Goal: Task Accomplishment & Management: Manage account settings

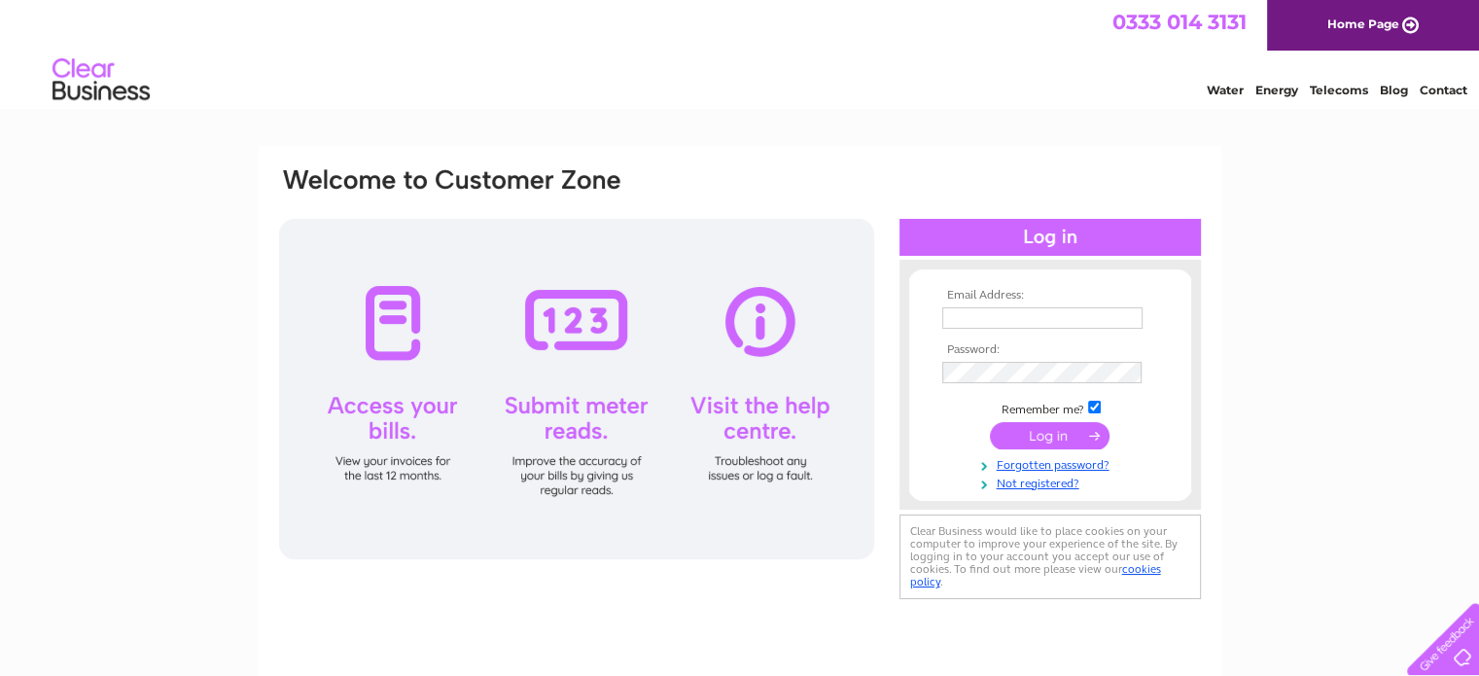
type input "exservicemensclub@yahoo.com"
click at [1031, 433] on input "submit" at bounding box center [1050, 435] width 120 height 27
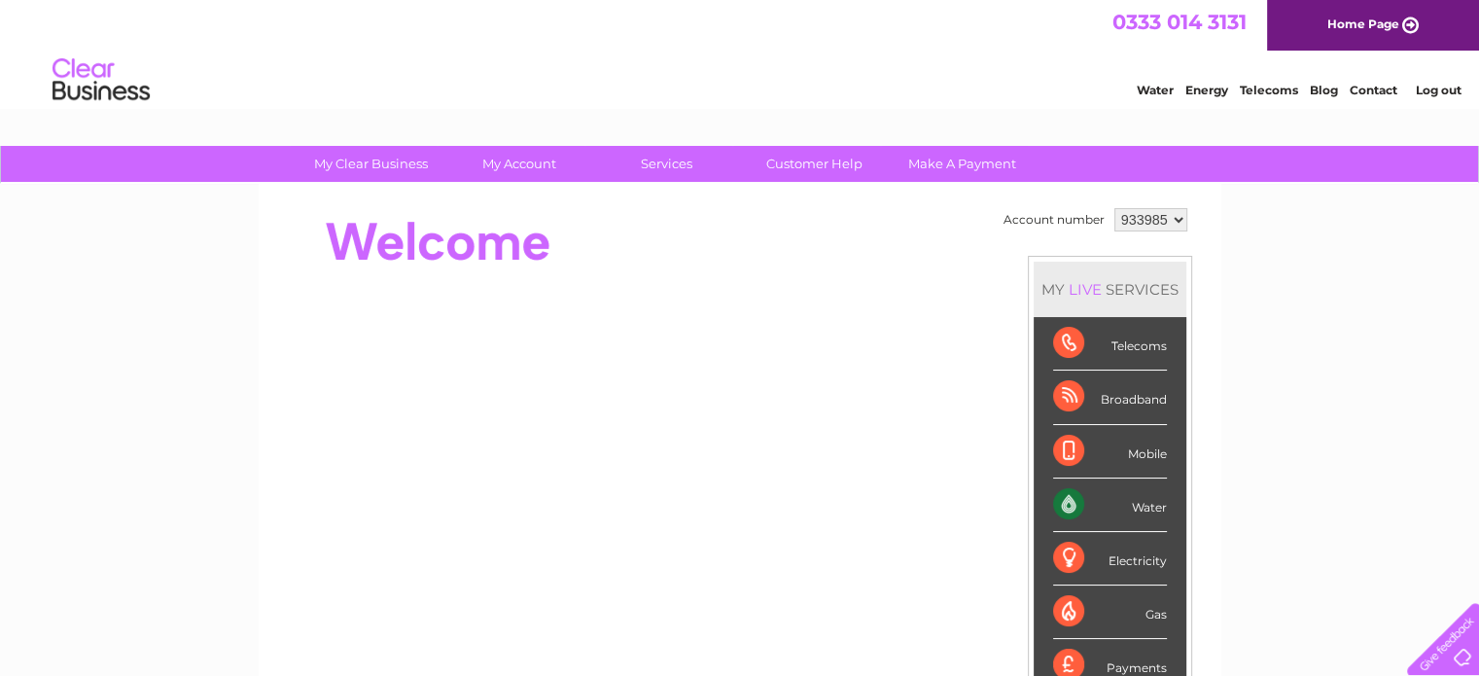
click at [1072, 494] on div "Water" at bounding box center [1110, 504] width 114 height 53
click at [1058, 497] on div "Water" at bounding box center [1110, 504] width 114 height 53
click at [1174, 217] on select "933985" at bounding box center [1150, 219] width 73 height 23
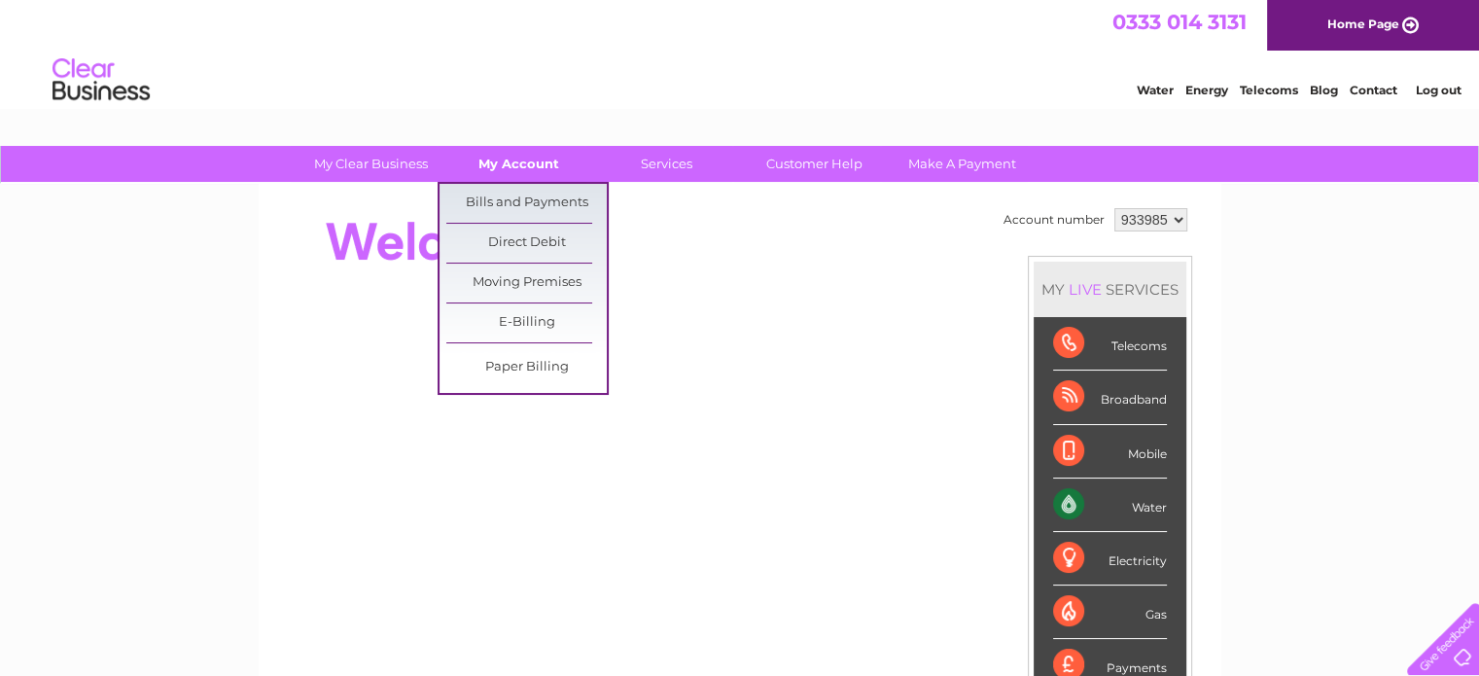
click at [509, 161] on link "My Account" at bounding box center [518, 164] width 160 height 36
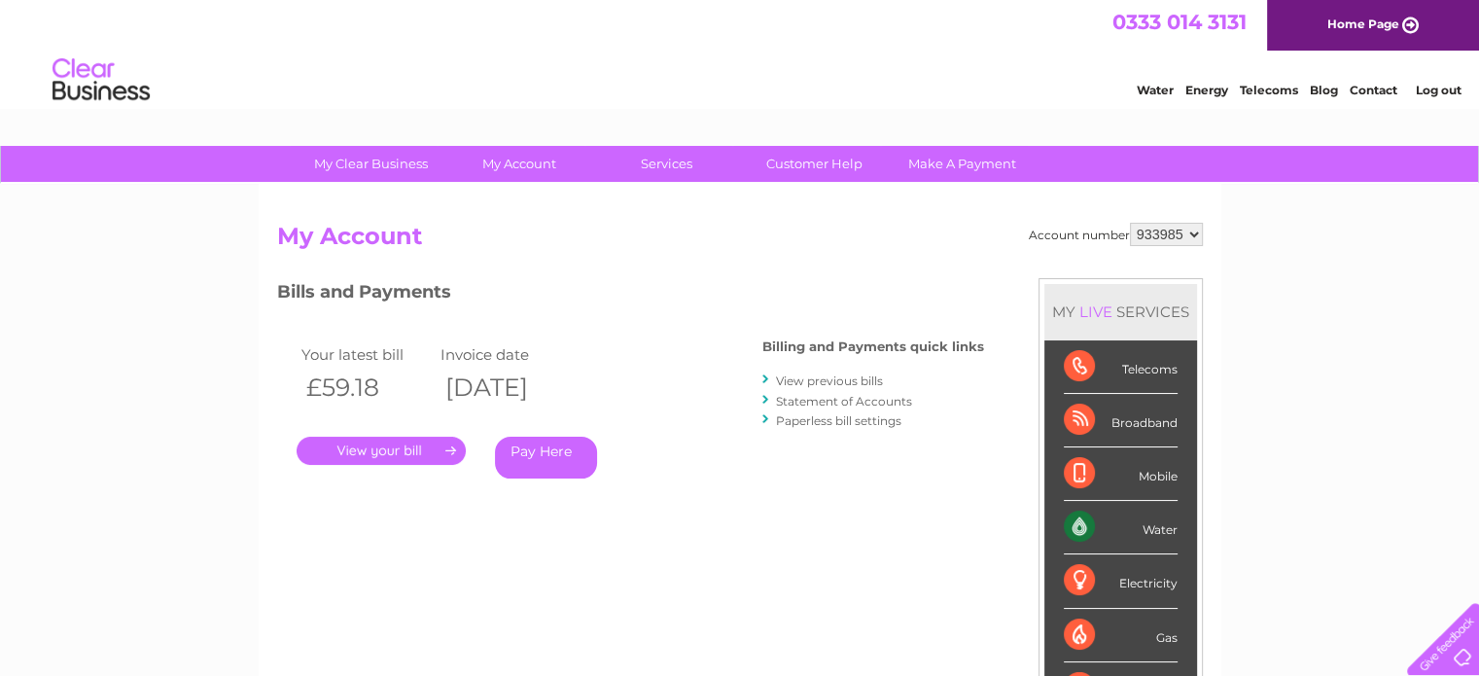
click at [364, 447] on link "." at bounding box center [381, 451] width 169 height 28
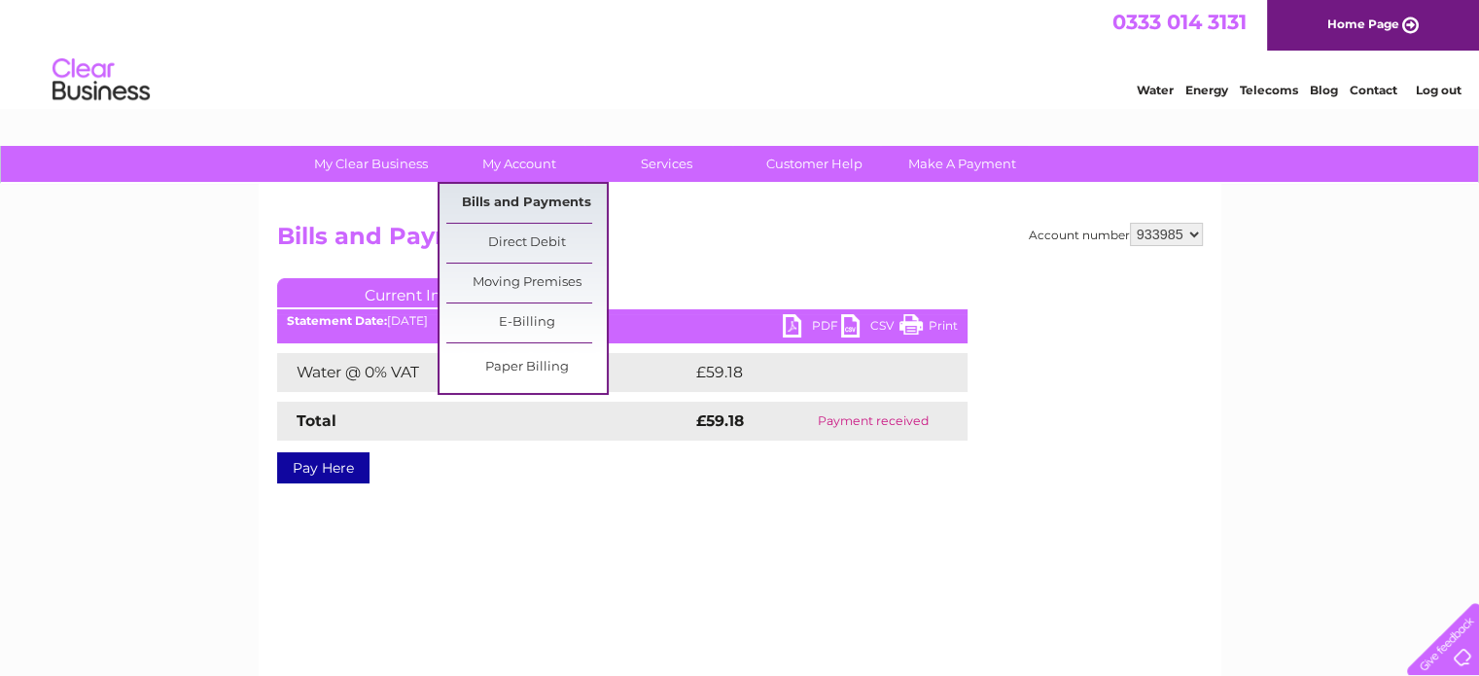
click at [534, 199] on link "Bills and Payments" at bounding box center [526, 203] width 160 height 39
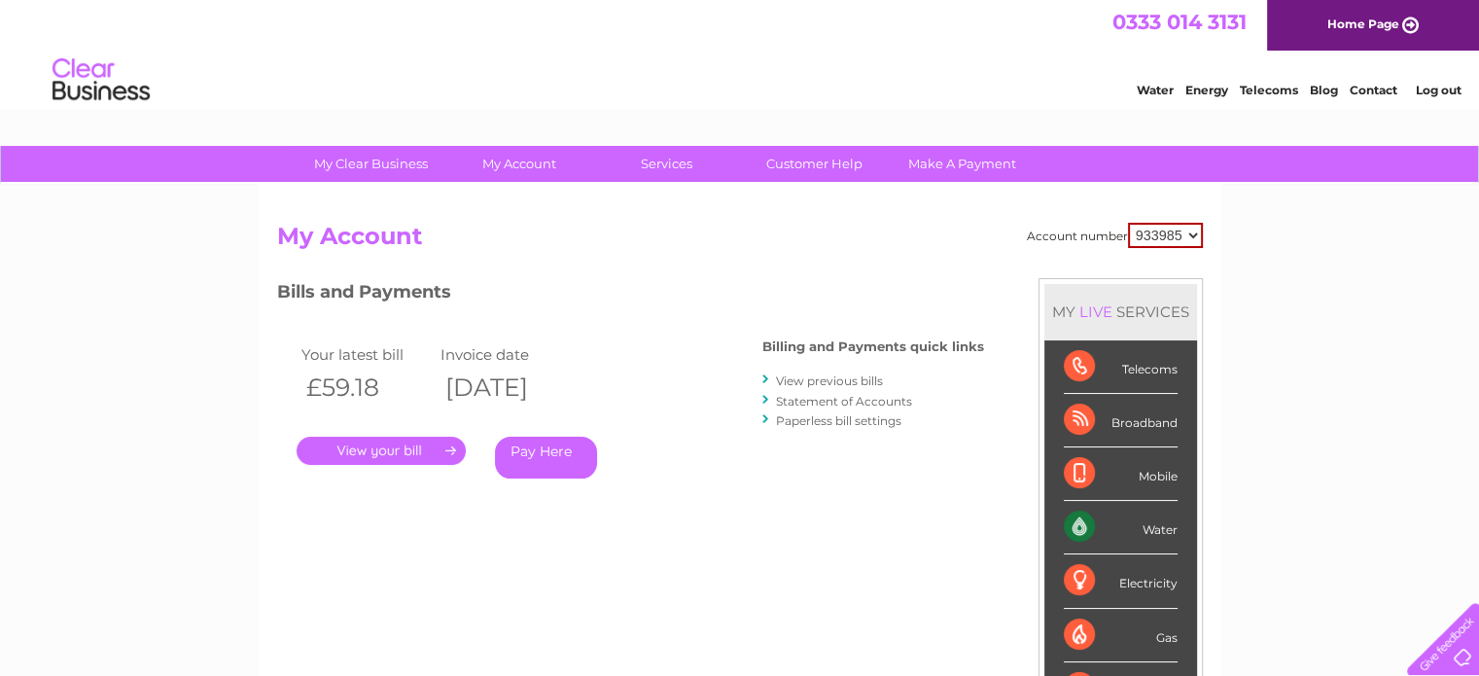
click at [1143, 88] on link "Water" at bounding box center [1154, 90] width 37 height 15
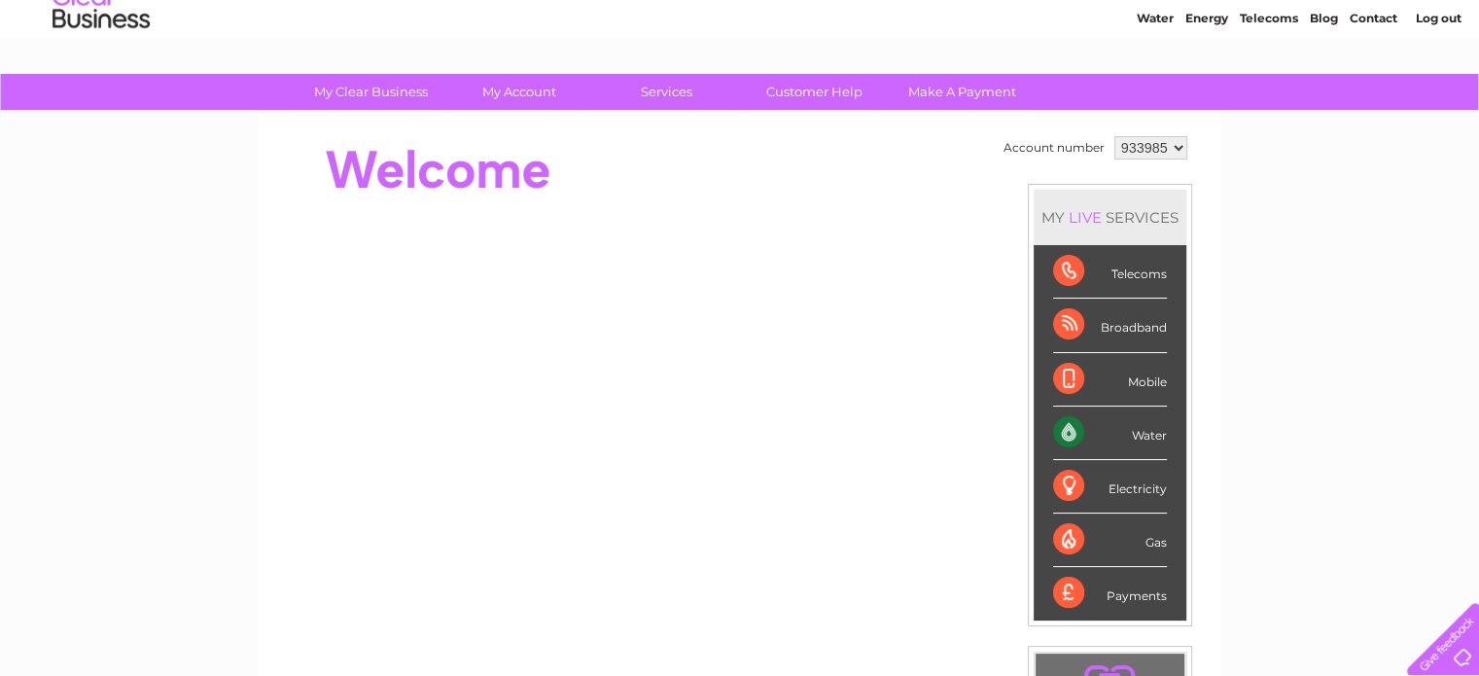
scroll to position [292, 0]
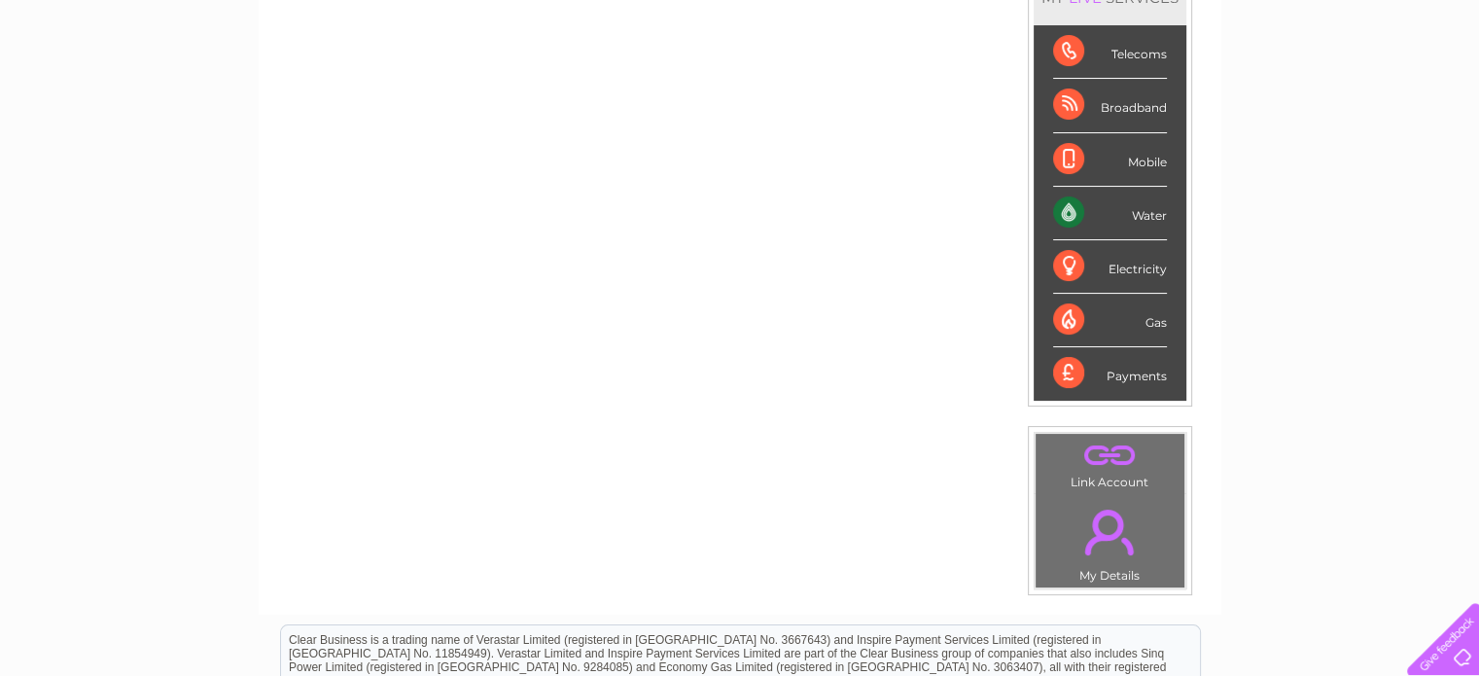
click at [1070, 207] on div "Water" at bounding box center [1110, 213] width 114 height 53
click at [1069, 209] on div "Water" at bounding box center [1110, 213] width 114 height 53
click at [1149, 215] on div "Water" at bounding box center [1110, 213] width 114 height 53
click at [1148, 215] on div "Water" at bounding box center [1110, 213] width 114 height 53
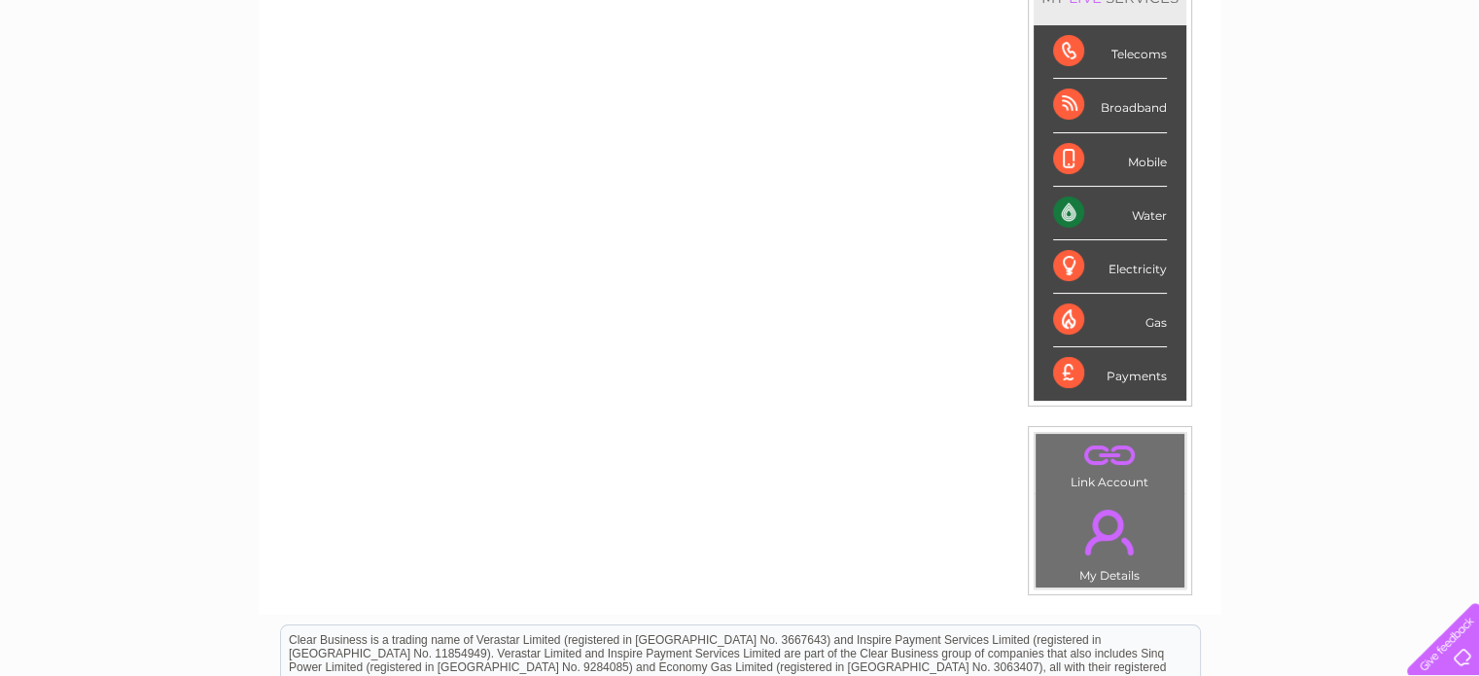
click at [1066, 206] on div "Water" at bounding box center [1110, 213] width 114 height 53
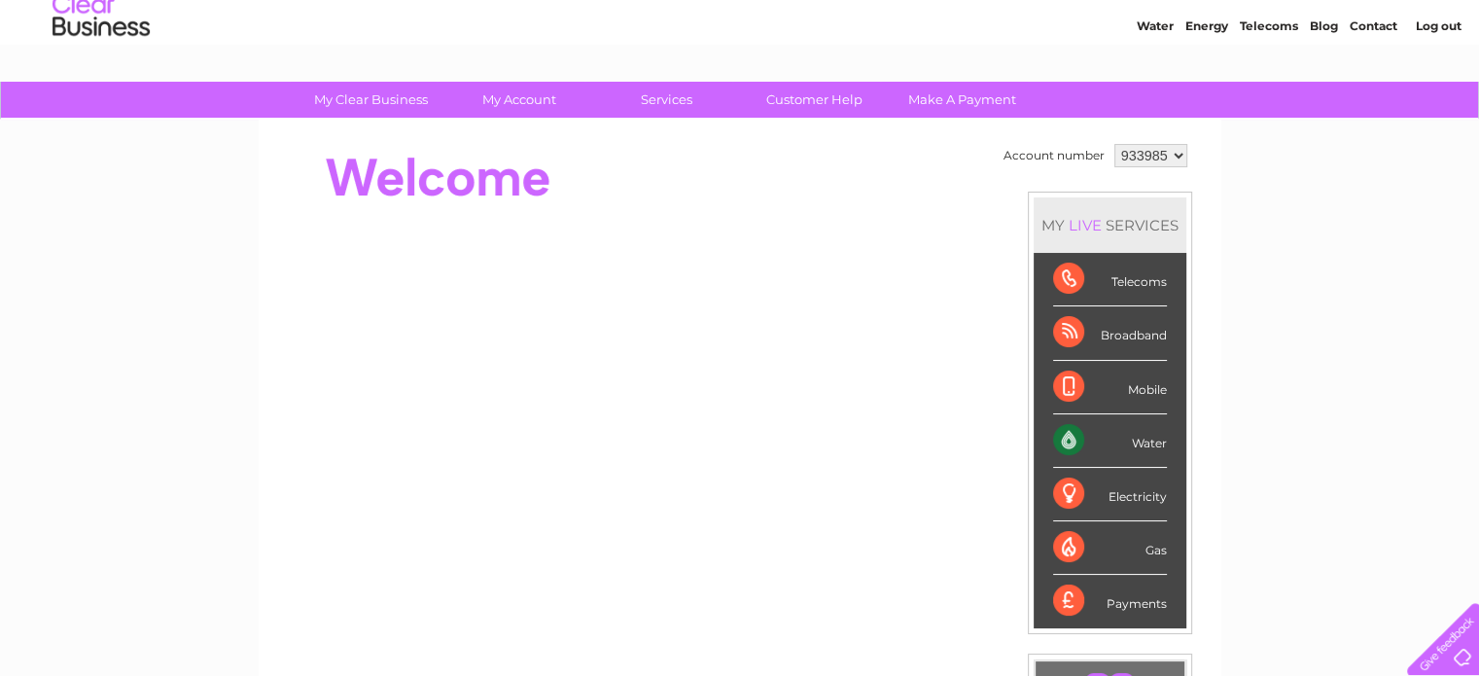
scroll to position [97, 0]
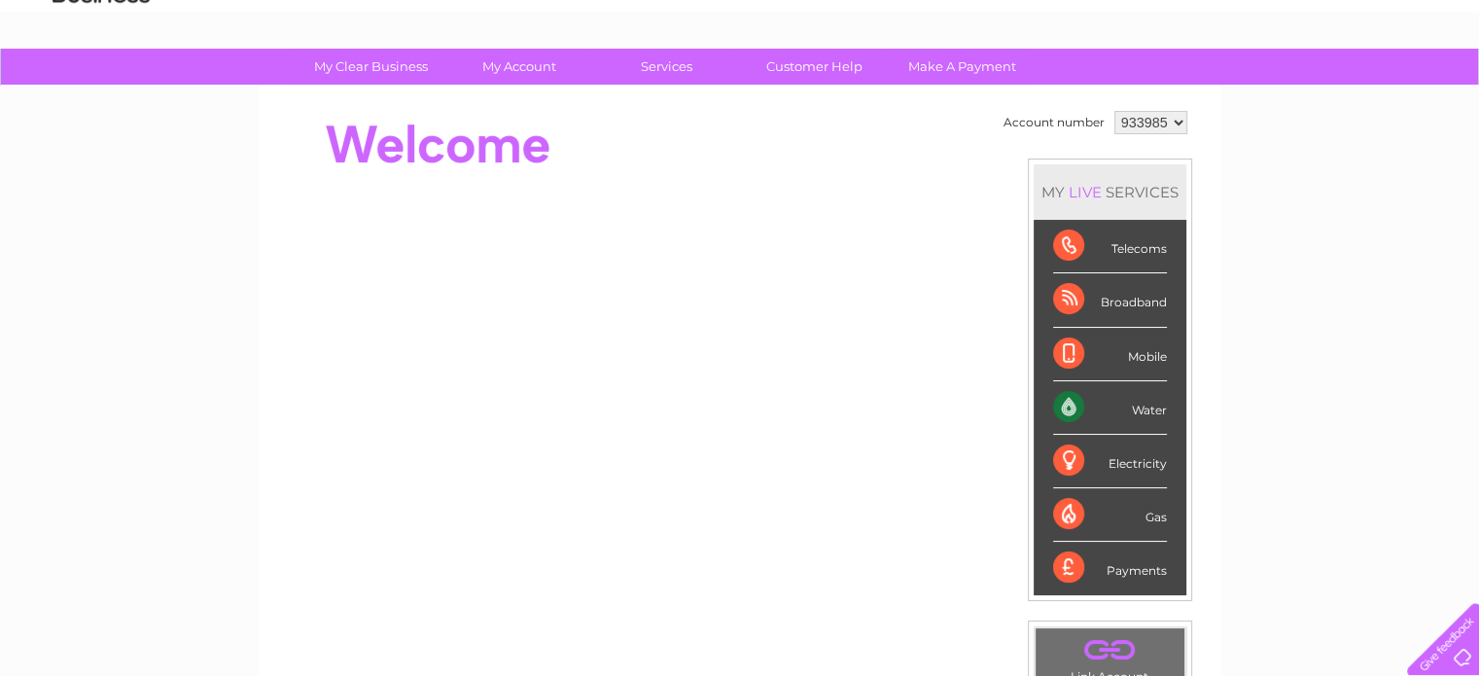
click at [1138, 123] on select "933985" at bounding box center [1150, 122] width 73 height 23
click at [1229, 114] on div "My Clear Business Login Details My Details My Preferences Link Account My Accou…" at bounding box center [739, 595] width 1479 height 1093
click at [1085, 402] on div "Water" at bounding box center [1110, 407] width 114 height 53
drag, startPoint x: 1085, startPoint y: 401, endPoint x: 1268, endPoint y: 327, distance: 197.1
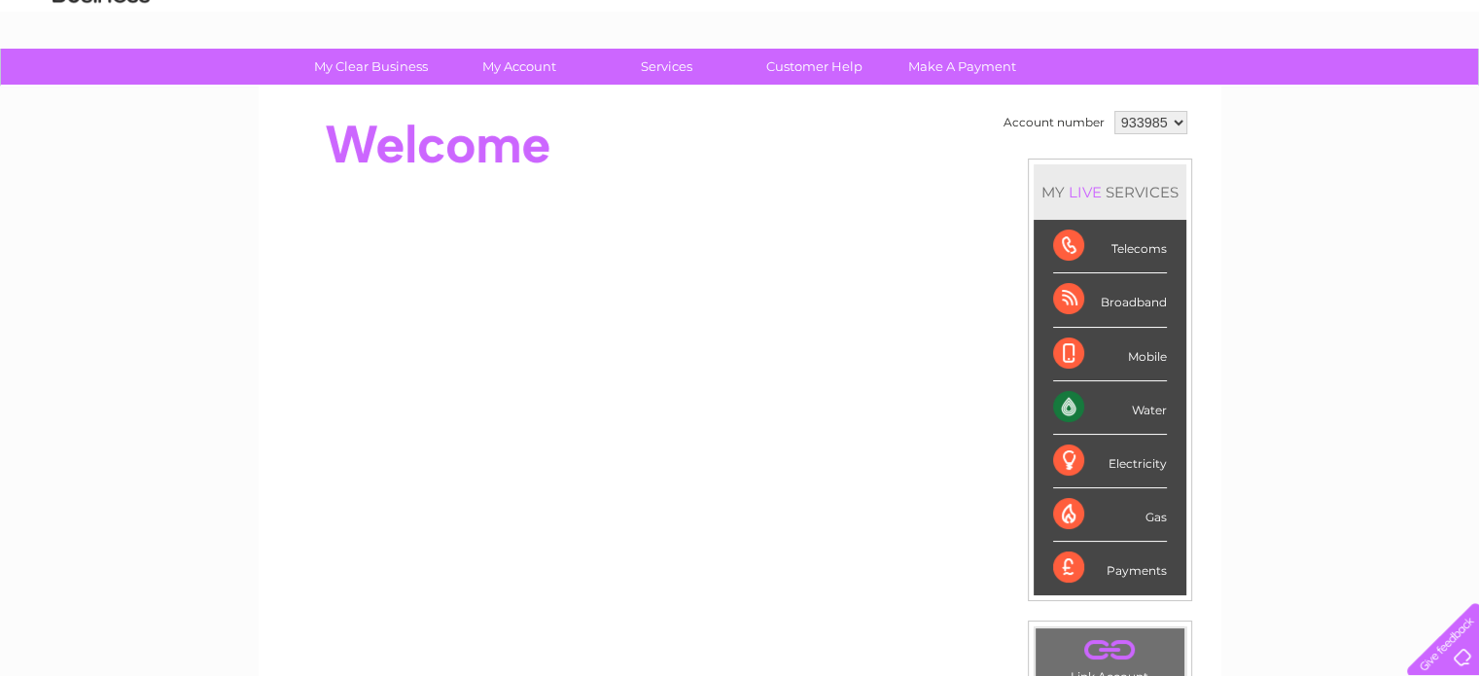
click at [1268, 327] on div "My Clear Business Login Details My Details My Preferences Link Account My Accou…" at bounding box center [739, 595] width 1479 height 1093
click at [1068, 402] on div "Water" at bounding box center [1110, 407] width 114 height 53
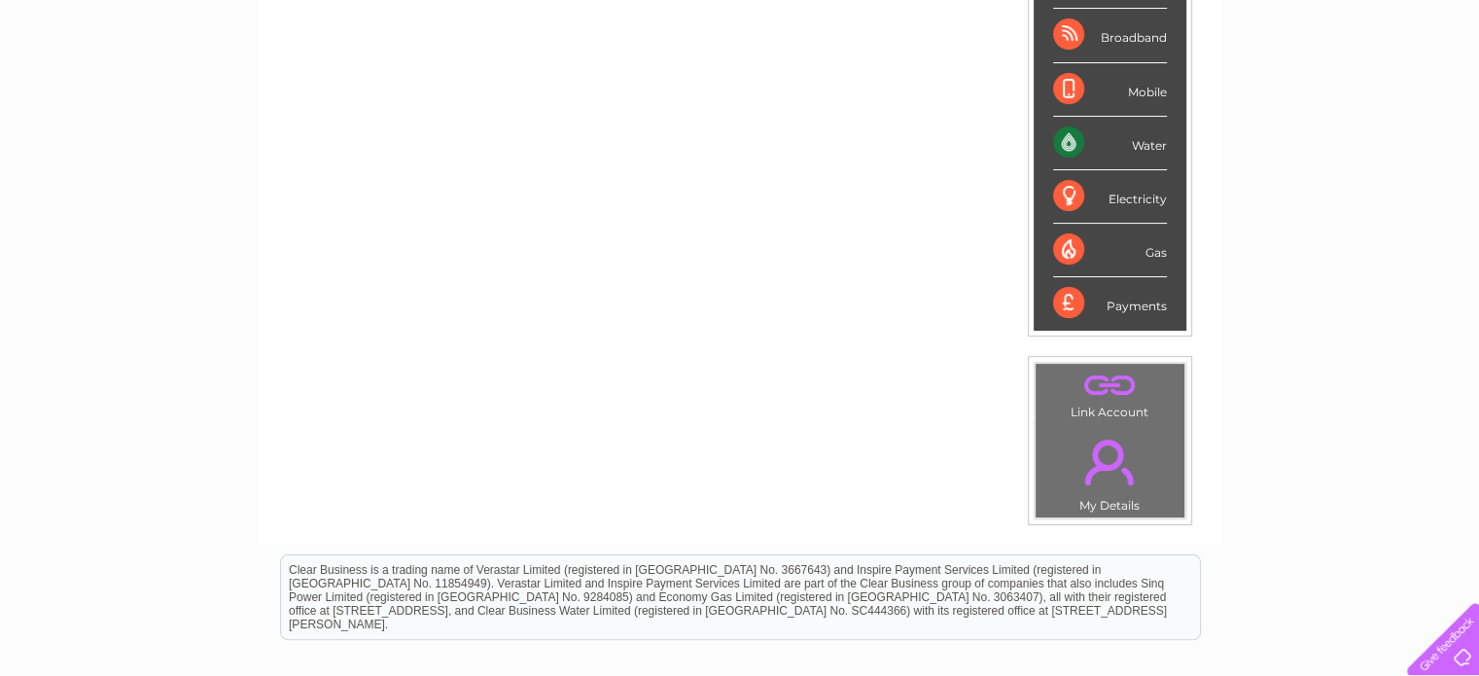
scroll to position [389, 0]
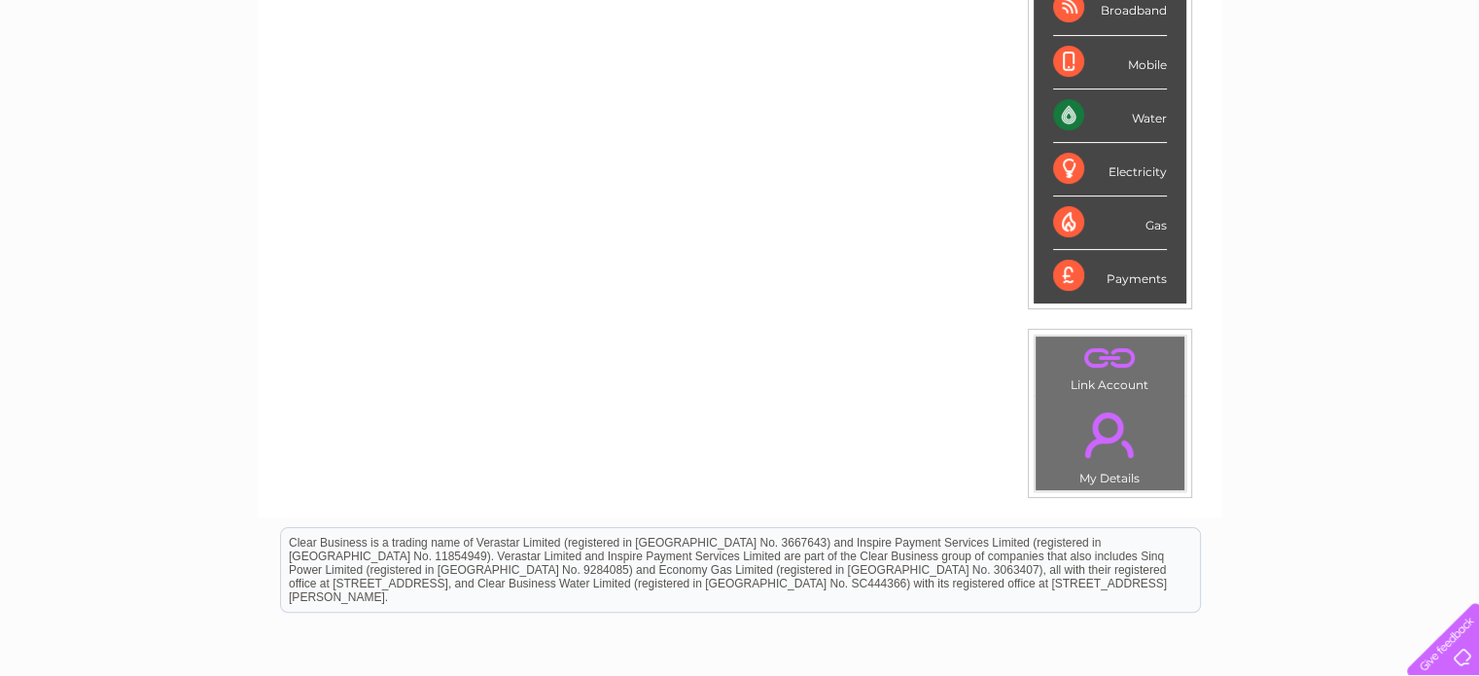
click at [1104, 431] on link "." at bounding box center [1109, 435] width 139 height 68
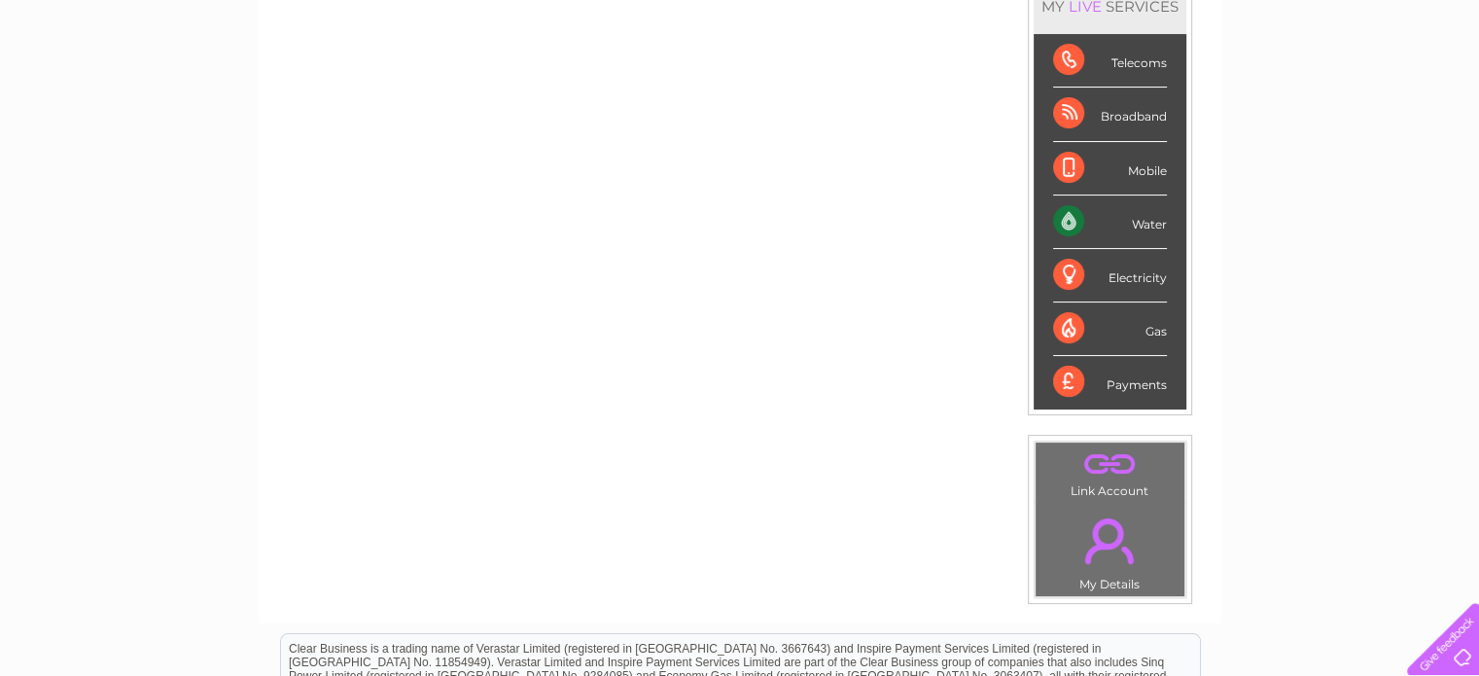
scroll to position [281, 0]
click at [1066, 220] on div "Water" at bounding box center [1110, 223] width 114 height 53
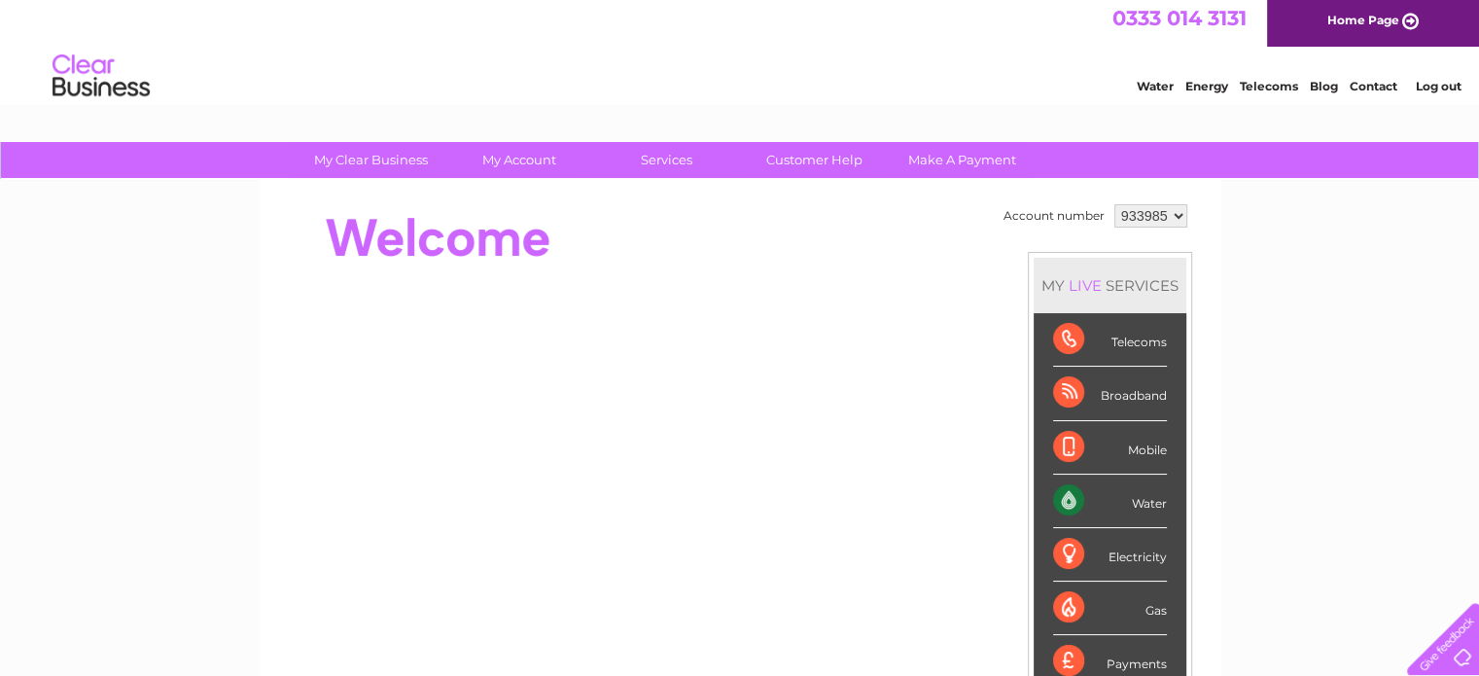
scroll to position [0, 0]
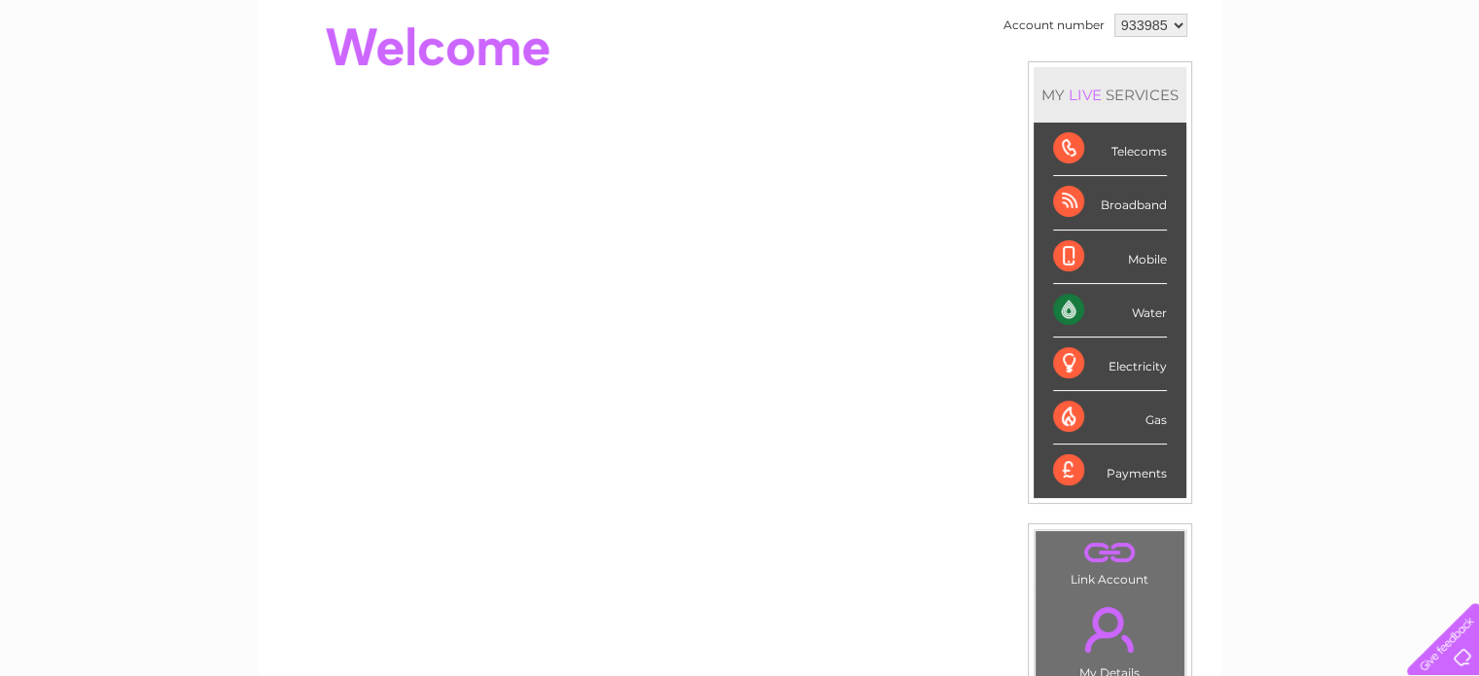
scroll to position [97, 0]
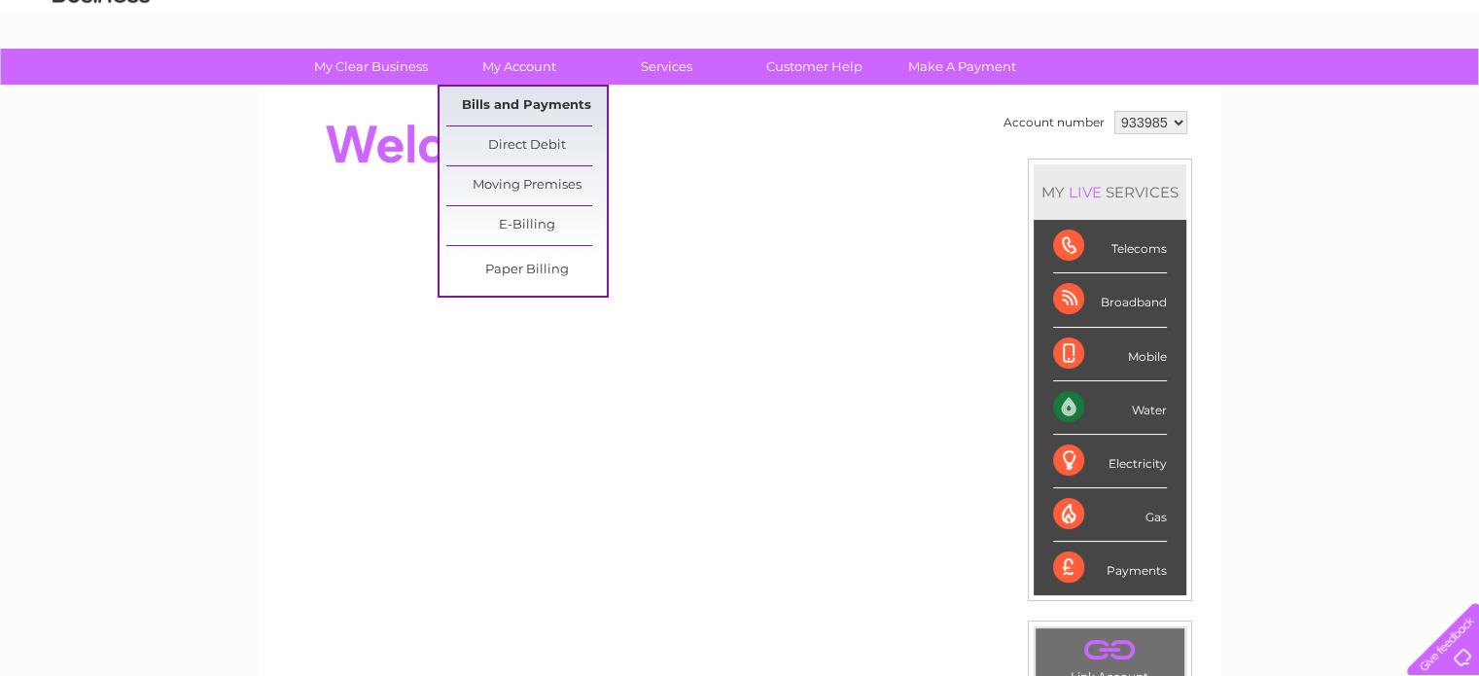
click at [510, 99] on link "Bills and Payments" at bounding box center [526, 106] width 160 height 39
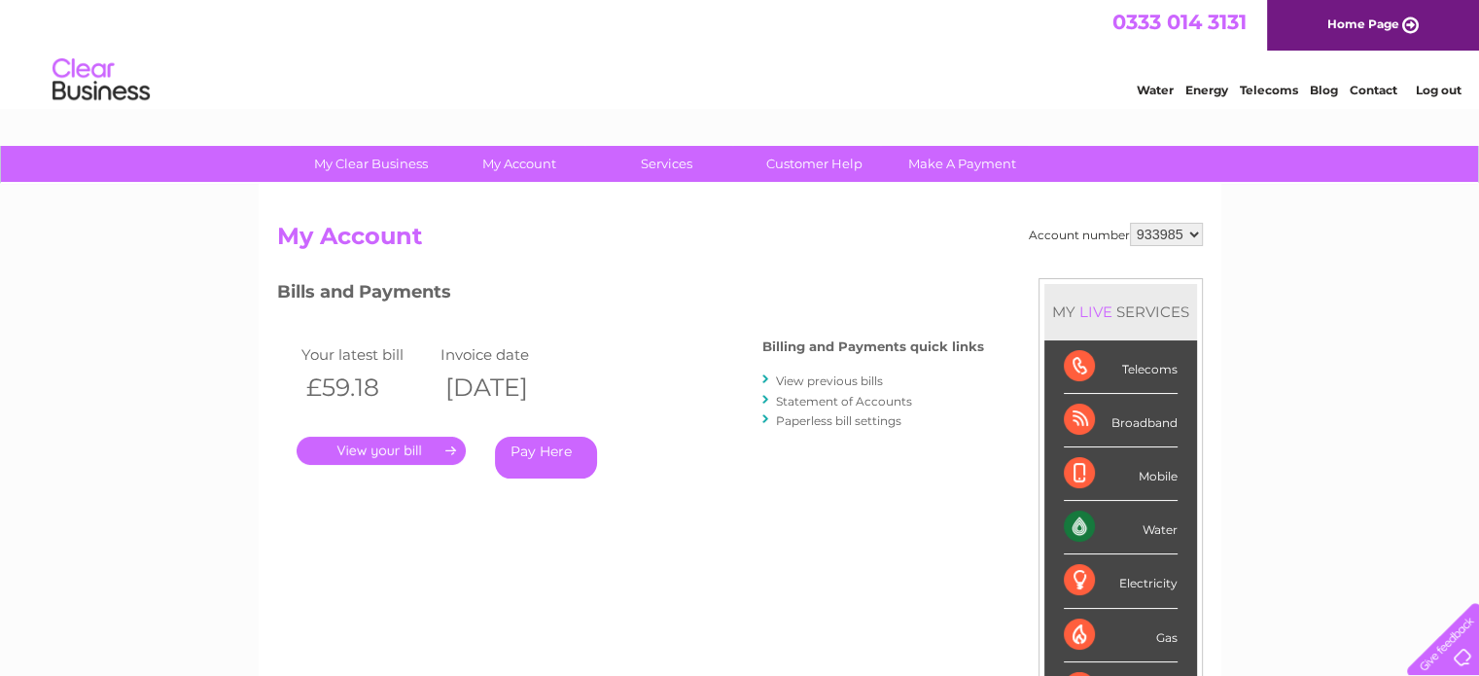
click at [789, 379] on link "View previous bills" at bounding box center [829, 380] width 107 height 15
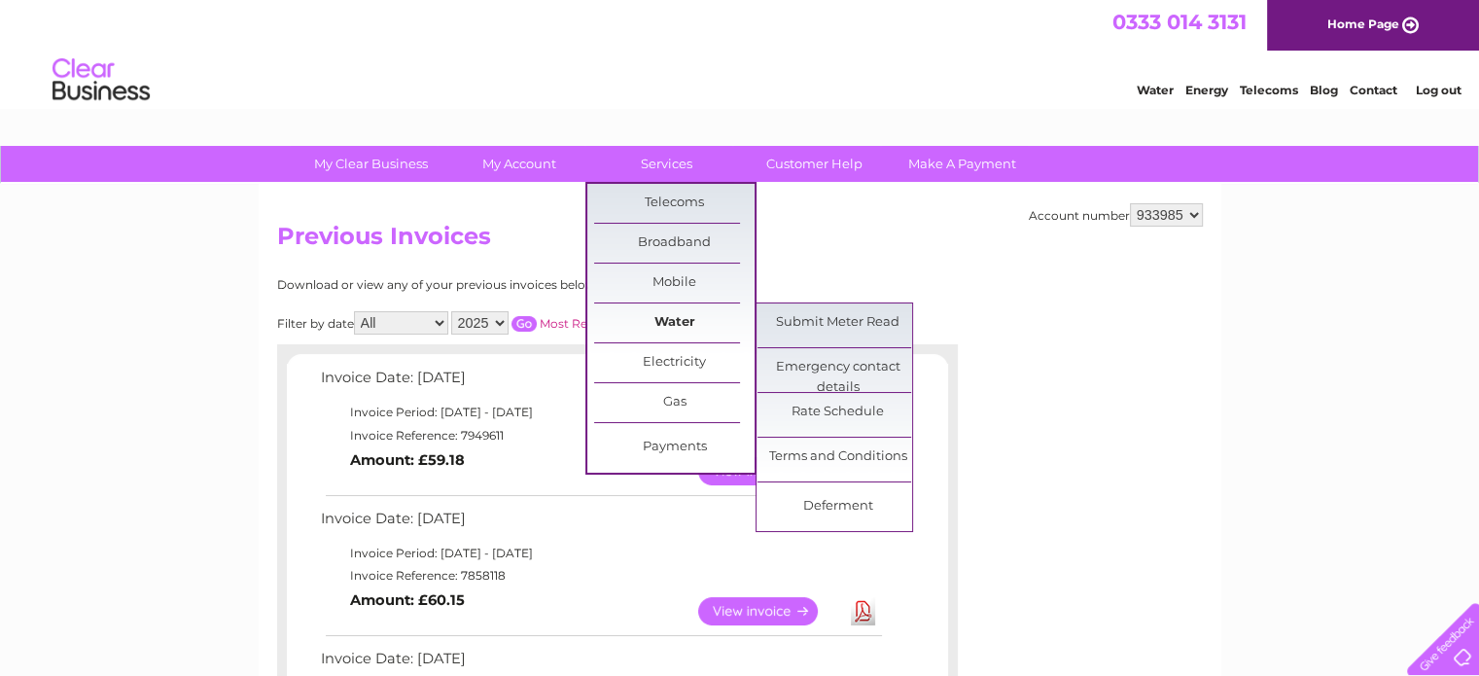
click at [646, 321] on link "Water" at bounding box center [674, 322] width 160 height 39
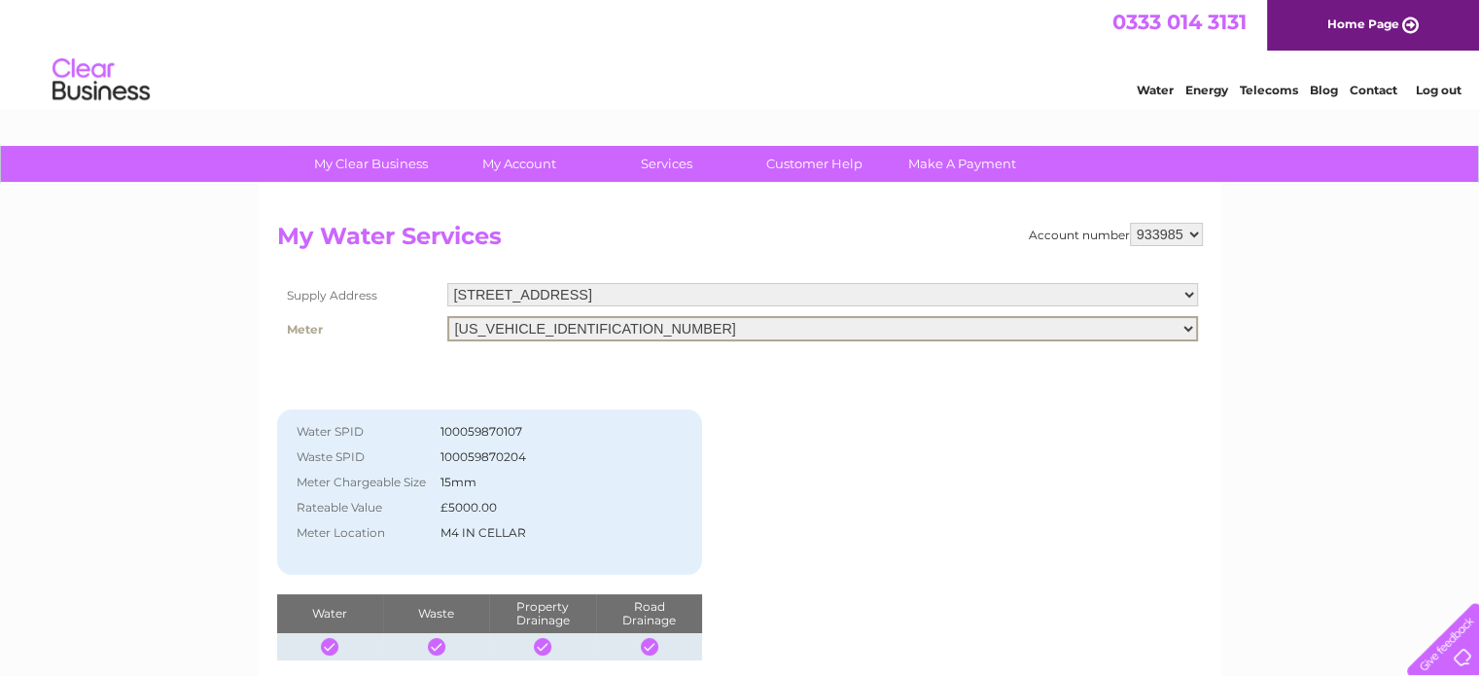
click at [1187, 325] on select "06ELSTER19T018381" at bounding box center [822, 328] width 751 height 25
click at [1254, 341] on div "My Clear Business Login Details My Details My Preferences Link Account My Accou…" at bounding box center [739, 603] width 1479 height 915
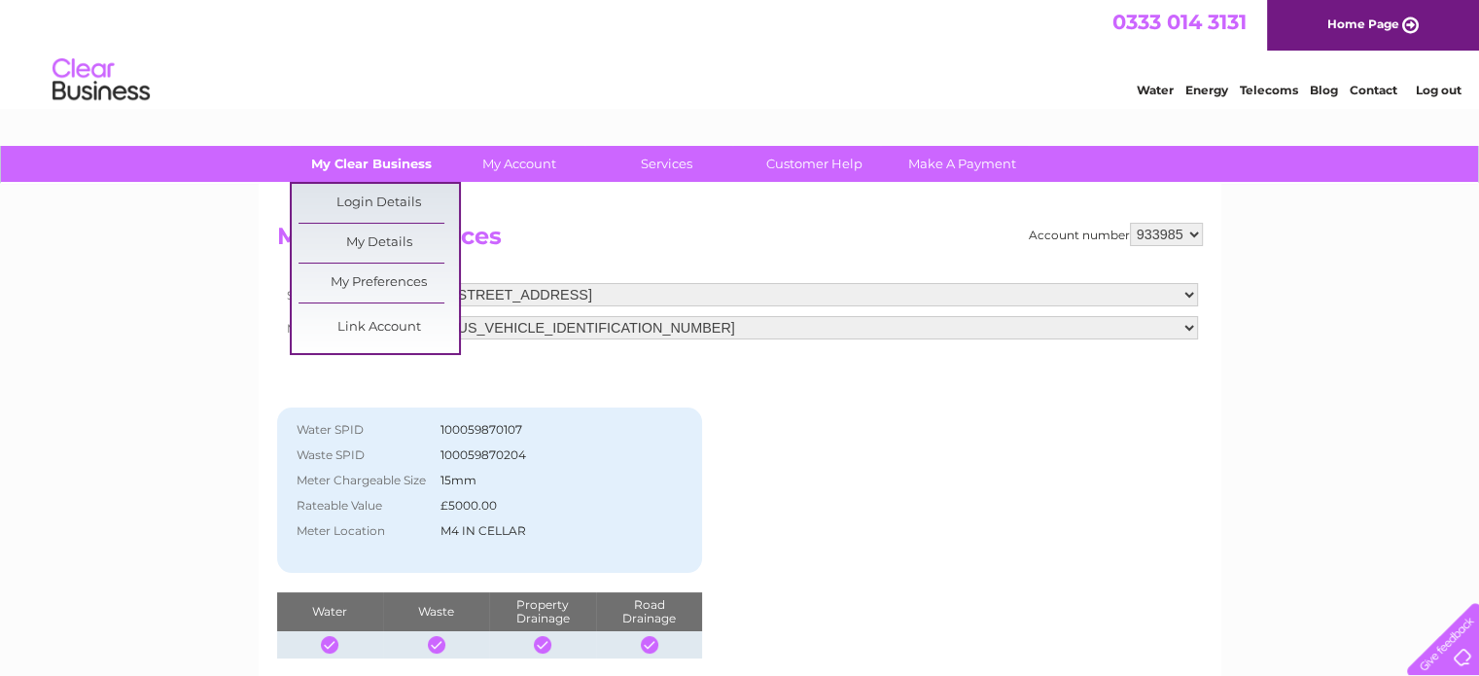
click at [418, 161] on link "My Clear Business" at bounding box center [371, 164] width 160 height 36
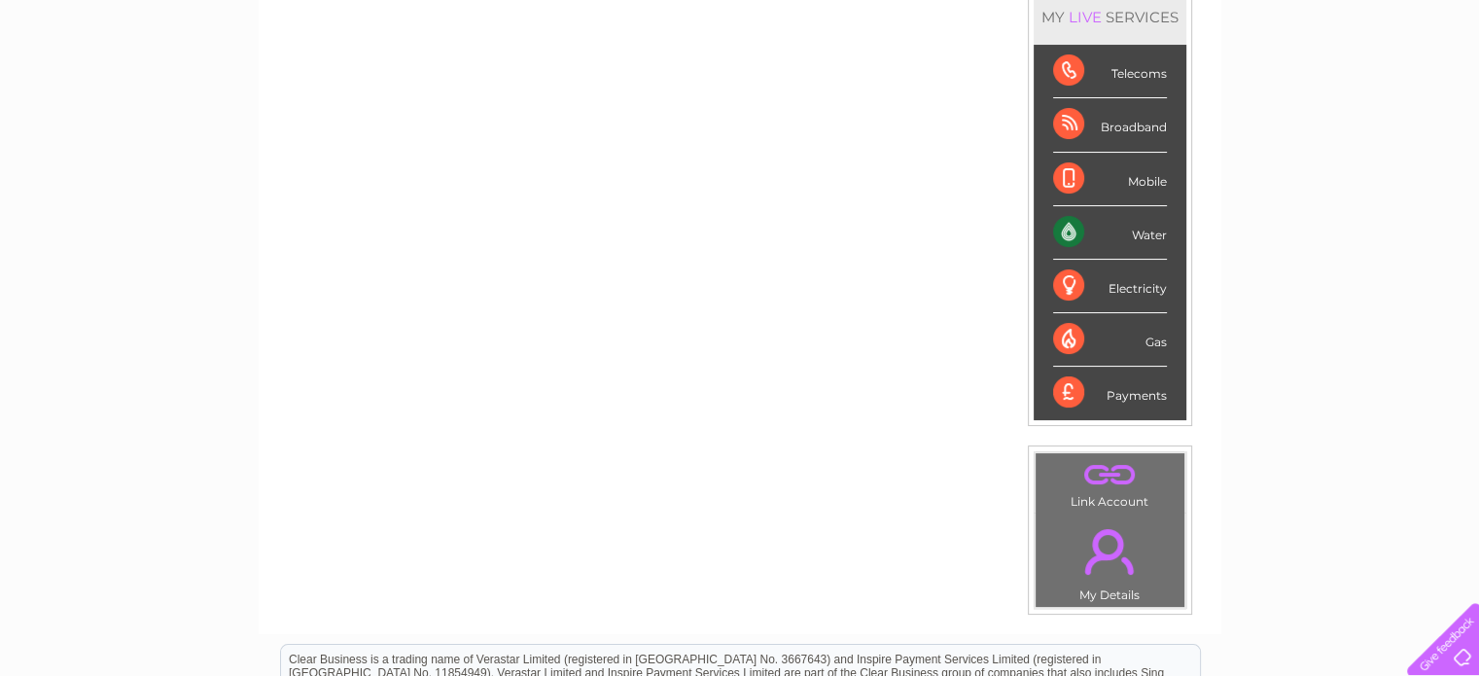
scroll to position [292, 0]
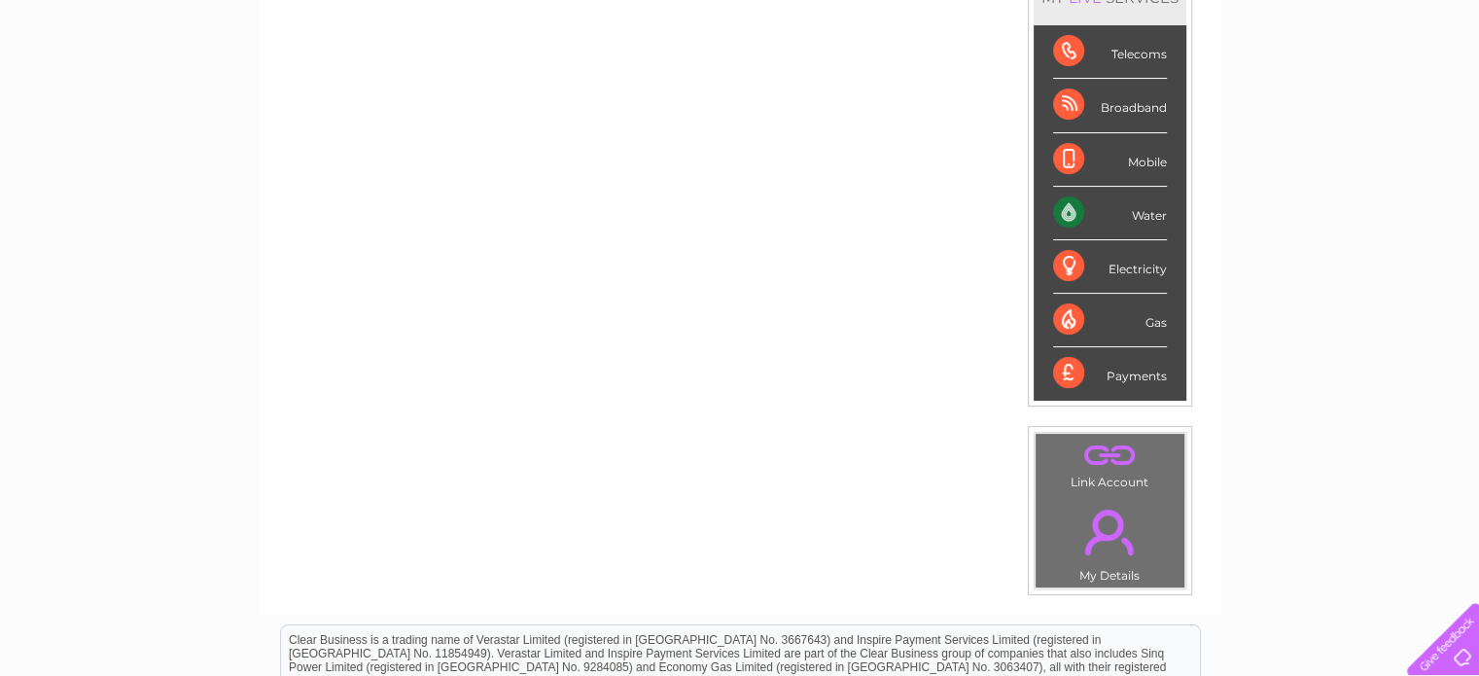
click at [1059, 200] on div "Water" at bounding box center [1110, 213] width 114 height 53
